Goal: Answer question/provide support

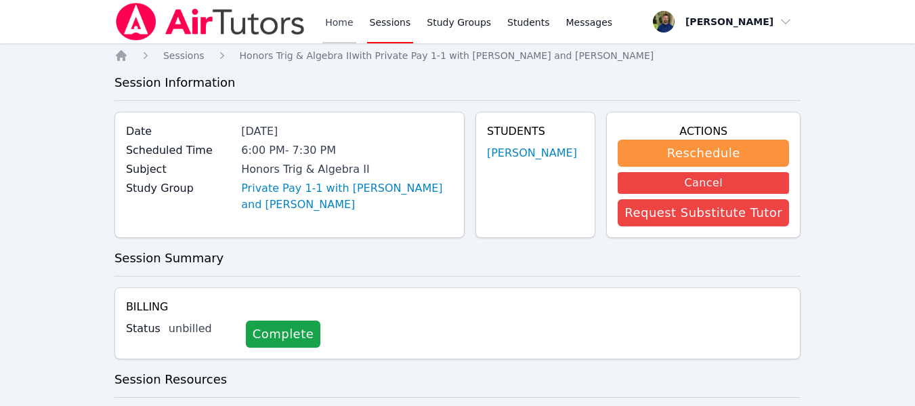
click at [331, 24] on link "Home" at bounding box center [338, 21] width 33 height 43
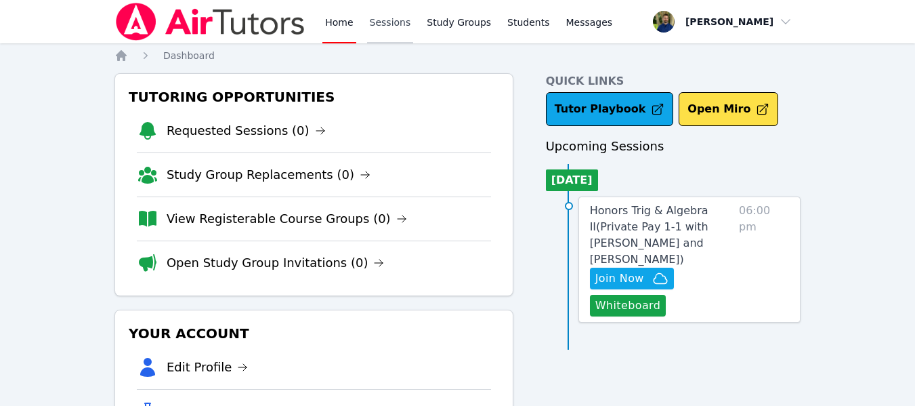
click at [387, 26] on link "Sessions" at bounding box center [390, 21] width 47 height 43
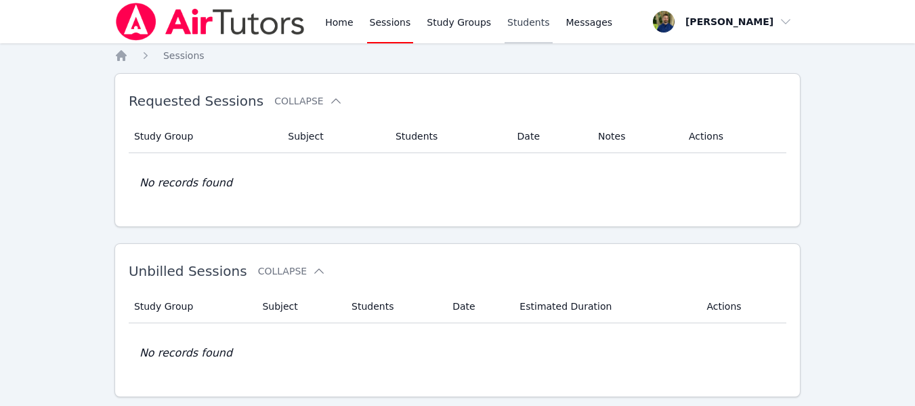
click at [511, 23] on link "Students" at bounding box center [528, 21] width 47 height 43
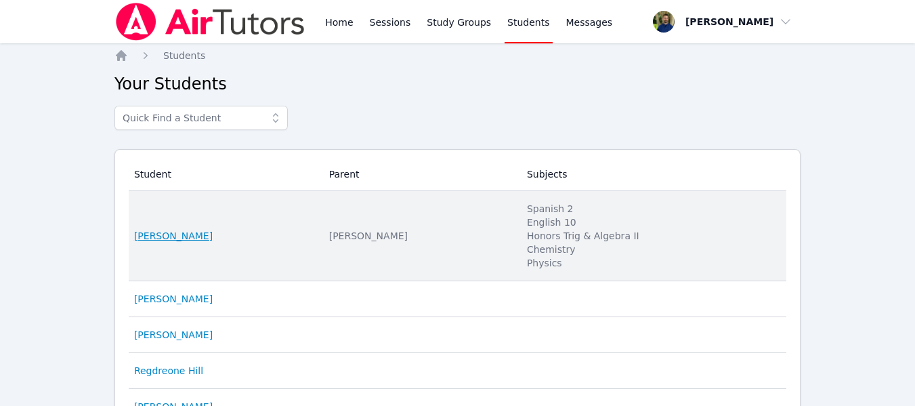
click at [187, 229] on link "[PERSON_NAME]" at bounding box center [173, 236] width 79 height 14
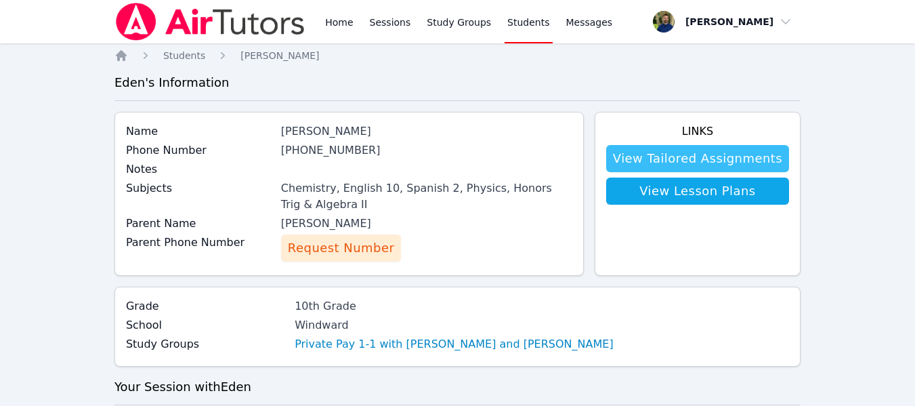
click at [714, 154] on link "View Tailored Assignments" at bounding box center [697, 158] width 183 height 27
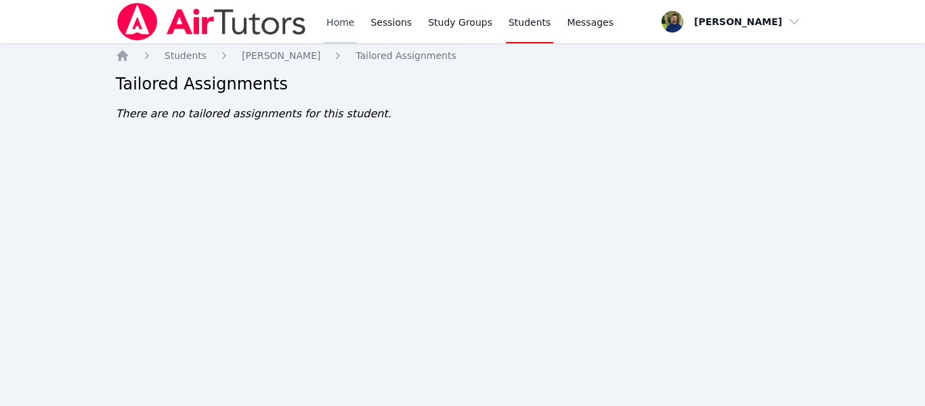
click at [335, 23] on link "Home" at bounding box center [340, 21] width 33 height 43
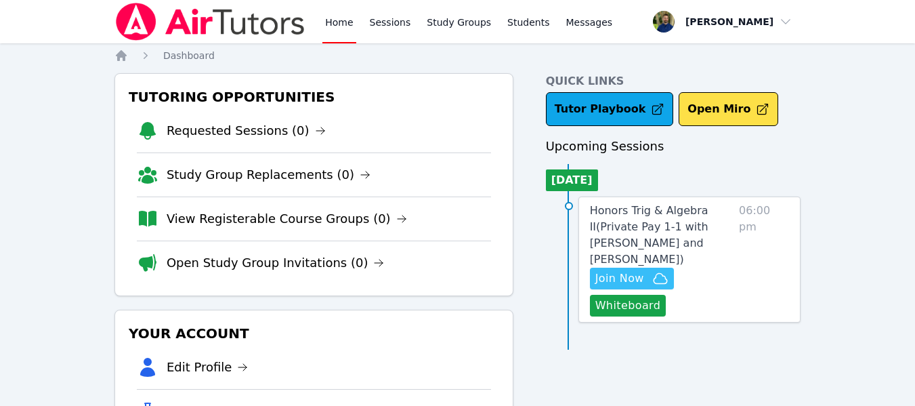
click at [637, 270] on span "Join Now" at bounding box center [619, 278] width 49 height 16
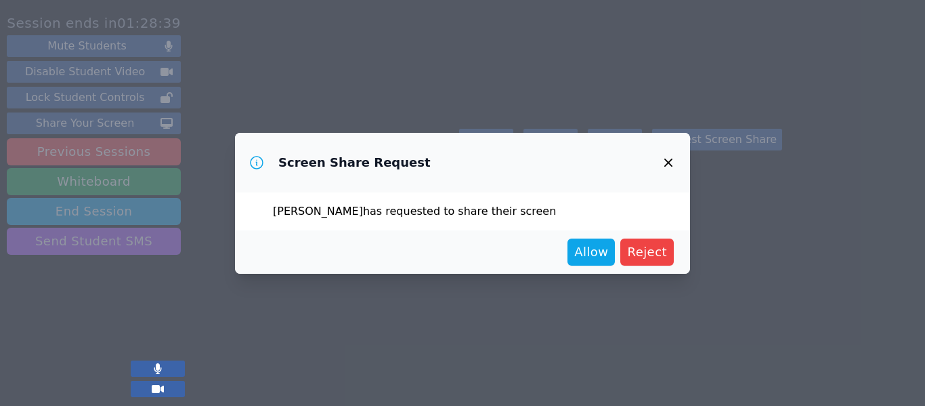
click at [698, 375] on div "Screen Share Request [PERSON_NAME] has requested to share their screen Allow Re…" at bounding box center [462, 203] width 925 height 406
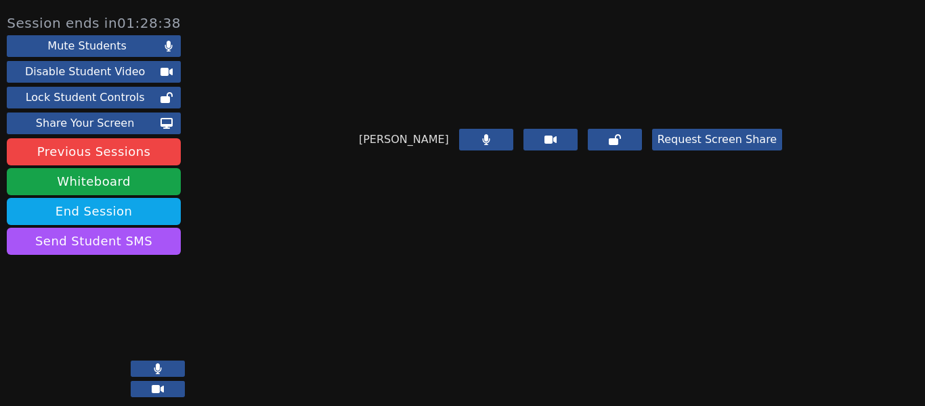
click at [698, 150] on button "Request Screen Share" at bounding box center [717, 140] width 130 height 22
click at [679, 150] on button "Request Screen Share" at bounding box center [717, 140] width 130 height 22
click at [711, 150] on button "Request Screen Share" at bounding box center [717, 140] width 130 height 22
click at [710, 150] on button "Request Screen Share" at bounding box center [717, 140] width 130 height 22
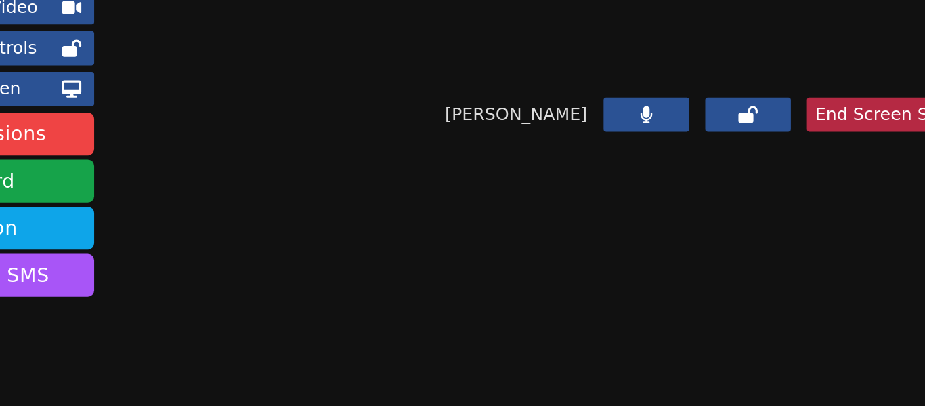
click at [601, 108] on video at bounding box center [570, 58] width 203 height 102
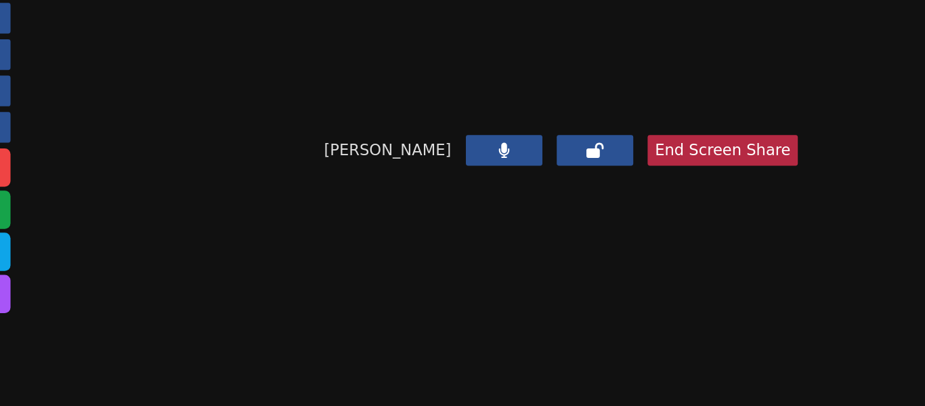
click at [648, 108] on video at bounding box center [570, 58] width 203 height 102
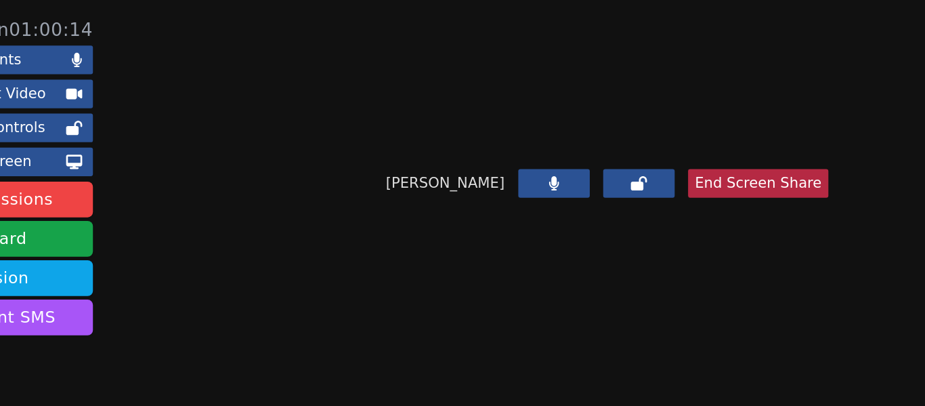
drag, startPoint x: 539, startPoint y: 129, endPoint x: 569, endPoint y: 181, distance: 59.5
click at [569, 108] on video at bounding box center [570, 58] width 203 height 102
drag, startPoint x: 436, startPoint y: 228, endPoint x: 445, endPoint y: 225, distance: 9.9
click at [469, 108] on video at bounding box center [570, 58] width 203 height 102
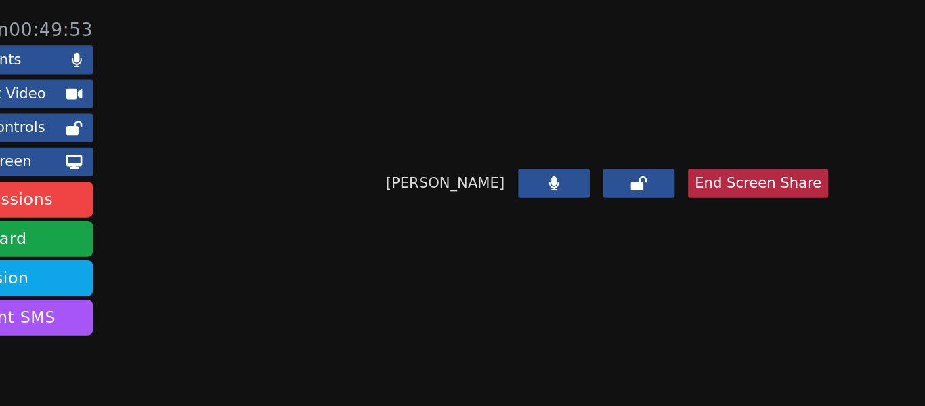
drag, startPoint x: 550, startPoint y: 123, endPoint x: 537, endPoint y: 125, distance: 12.9
click at [537, 108] on video at bounding box center [570, 58] width 203 height 102
click at [524, 108] on video at bounding box center [570, 58] width 203 height 102
click at [586, 108] on video at bounding box center [570, 58] width 203 height 102
click at [549, 108] on video at bounding box center [570, 58] width 203 height 102
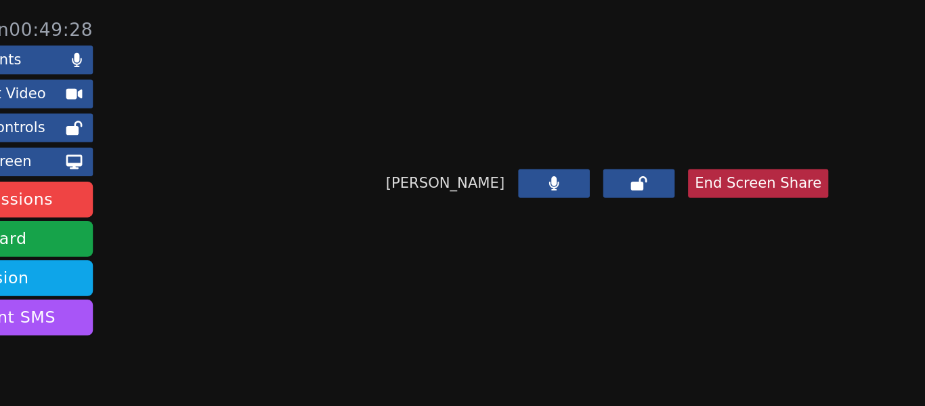
click at [550, 108] on video at bounding box center [570, 58] width 203 height 102
click at [562, 108] on video at bounding box center [570, 58] width 203 height 102
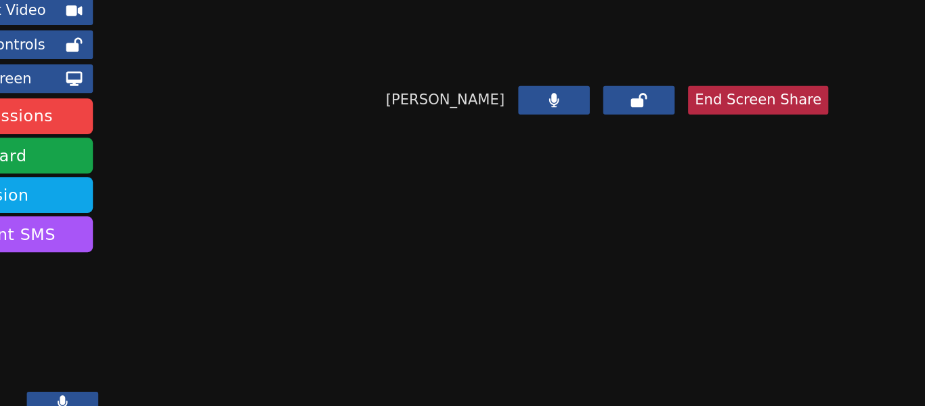
click at [673, 108] on video at bounding box center [570, 58] width 203 height 102
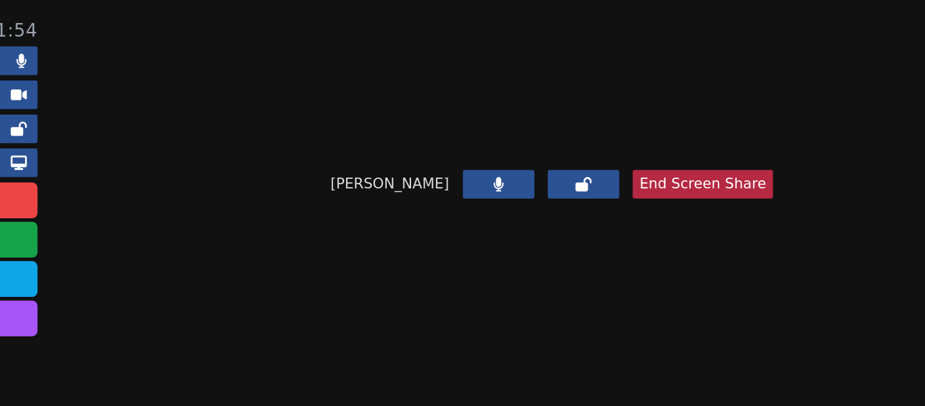
click at [535, 108] on video at bounding box center [570, 58] width 203 height 102
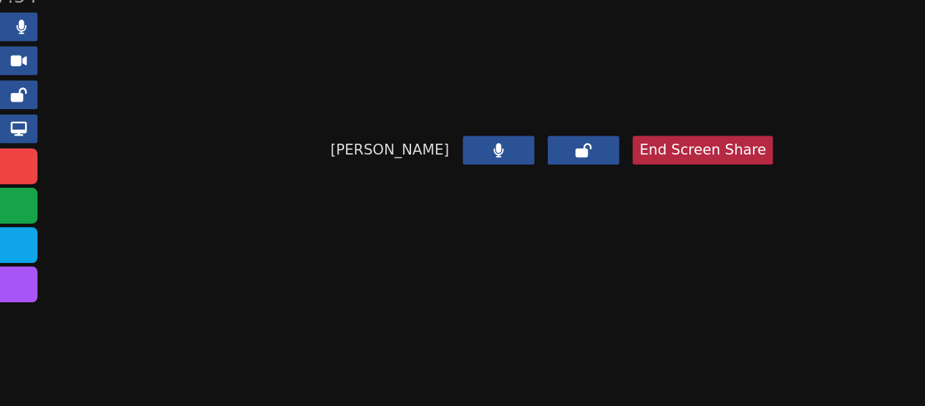
drag, startPoint x: 493, startPoint y: 123, endPoint x: 509, endPoint y: 123, distance: 16.3
click at [509, 108] on video at bounding box center [570, 58] width 203 height 102
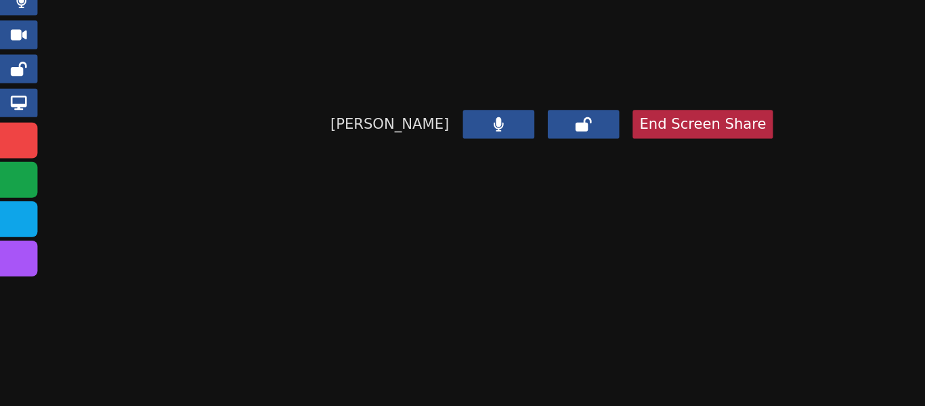
drag, startPoint x: 748, startPoint y: 139, endPoint x: 757, endPoint y: 139, distance: 8.1
click at [673, 108] on video at bounding box center [570, 58] width 203 height 102
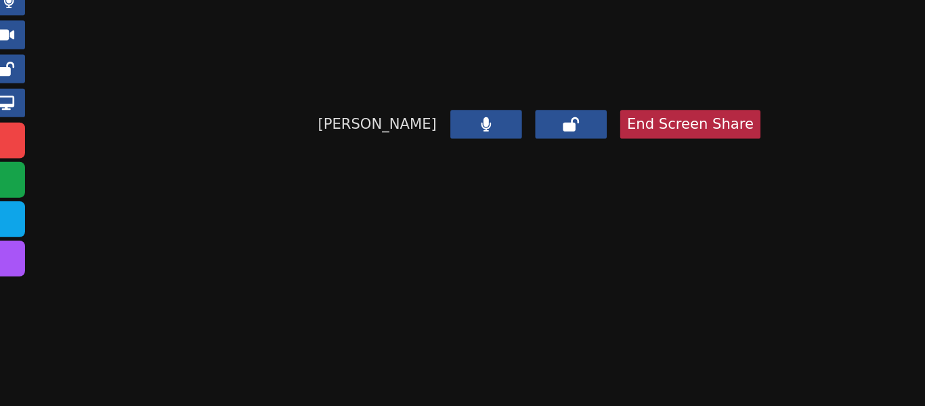
click at [606, 108] on video at bounding box center [570, 58] width 203 height 102
click at [494, 87] on video at bounding box center [570, 58] width 203 height 102
click at [469, 108] on video at bounding box center [570, 58] width 203 height 102
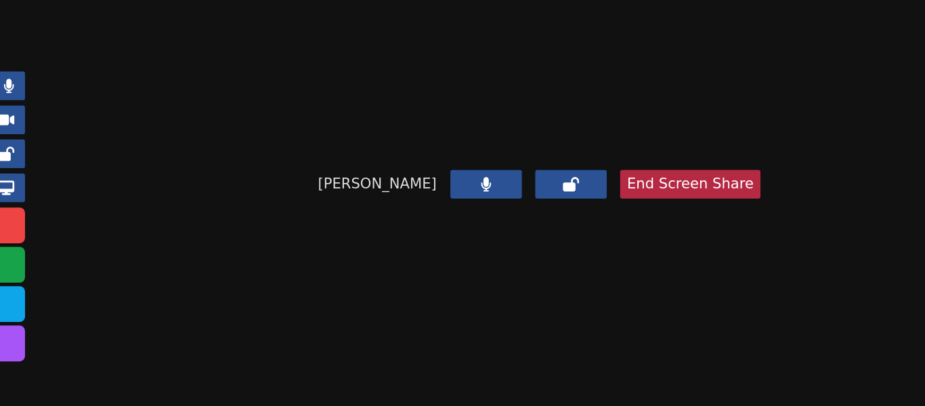
drag, startPoint x: 474, startPoint y: 101, endPoint x: 410, endPoint y: 116, distance: 65.4
click at [469, 108] on video at bounding box center [570, 58] width 203 height 102
click at [162, 273] on button "Send Student SMS" at bounding box center [94, 260] width 174 height 27
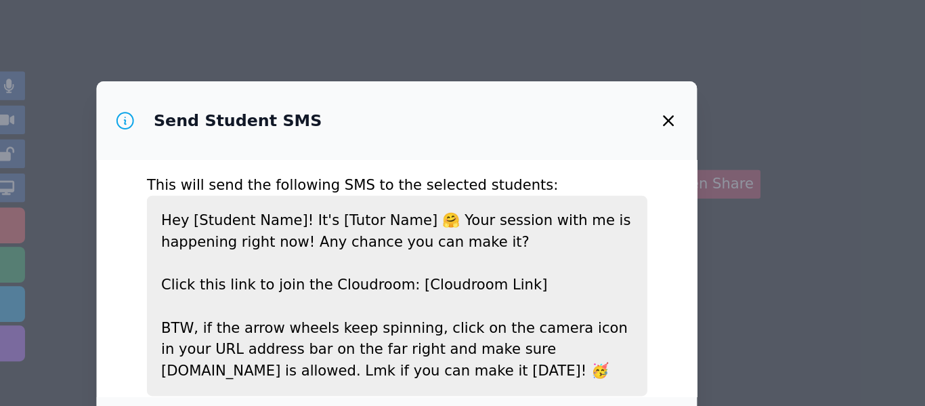
click at [668, 92] on icon "button" at bounding box center [668, 91] width 8 height 8
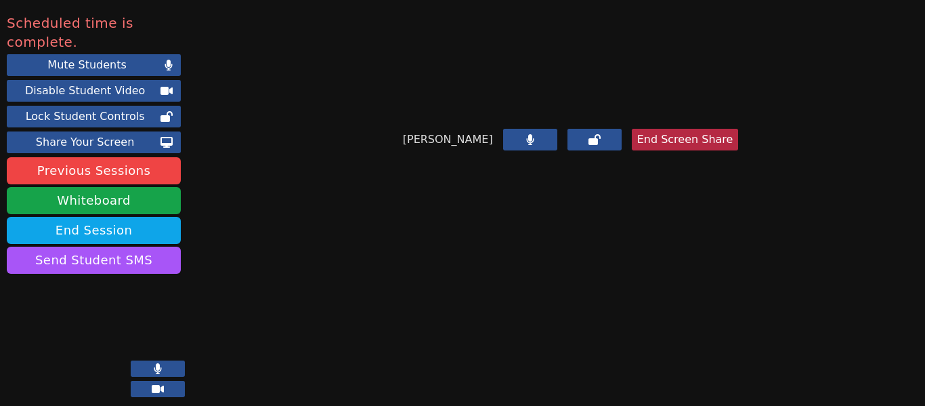
click at [687, 150] on button "End Screen Share" at bounding box center [685, 140] width 107 height 22
